Goal: Find contact information: Find contact information

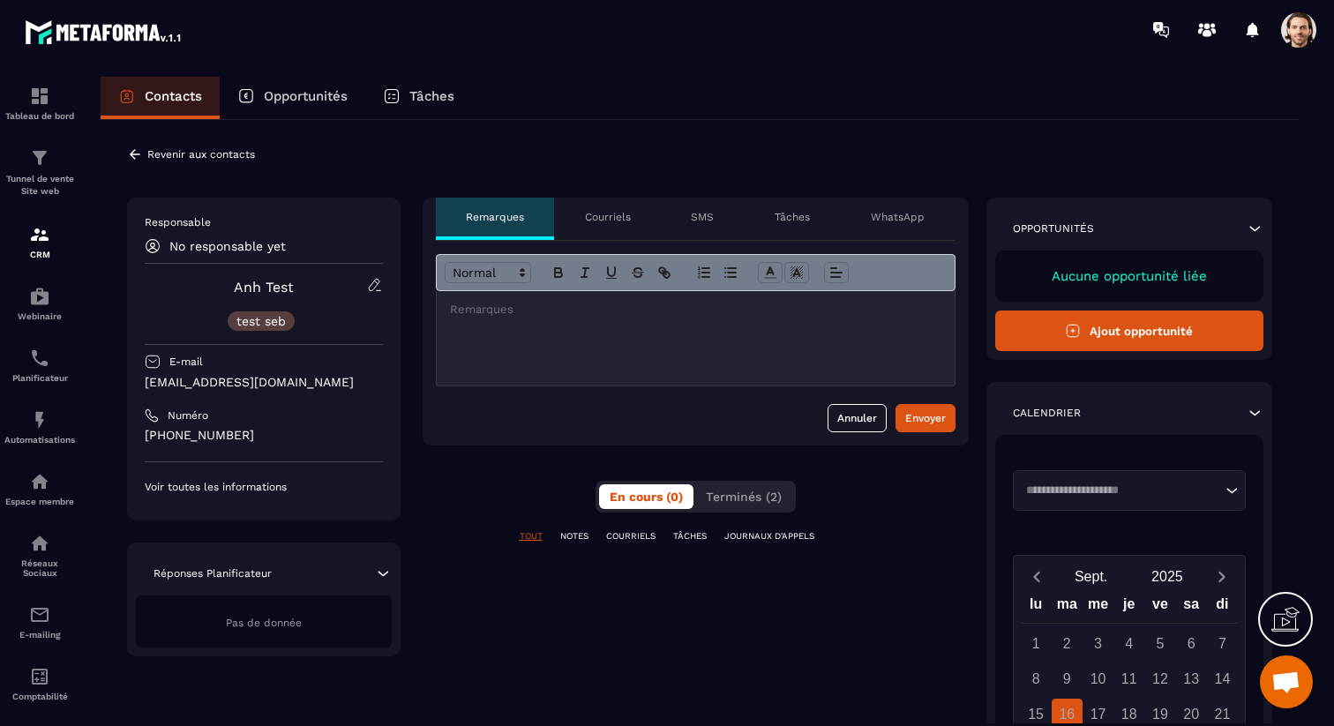
scroll to position [77, 0]
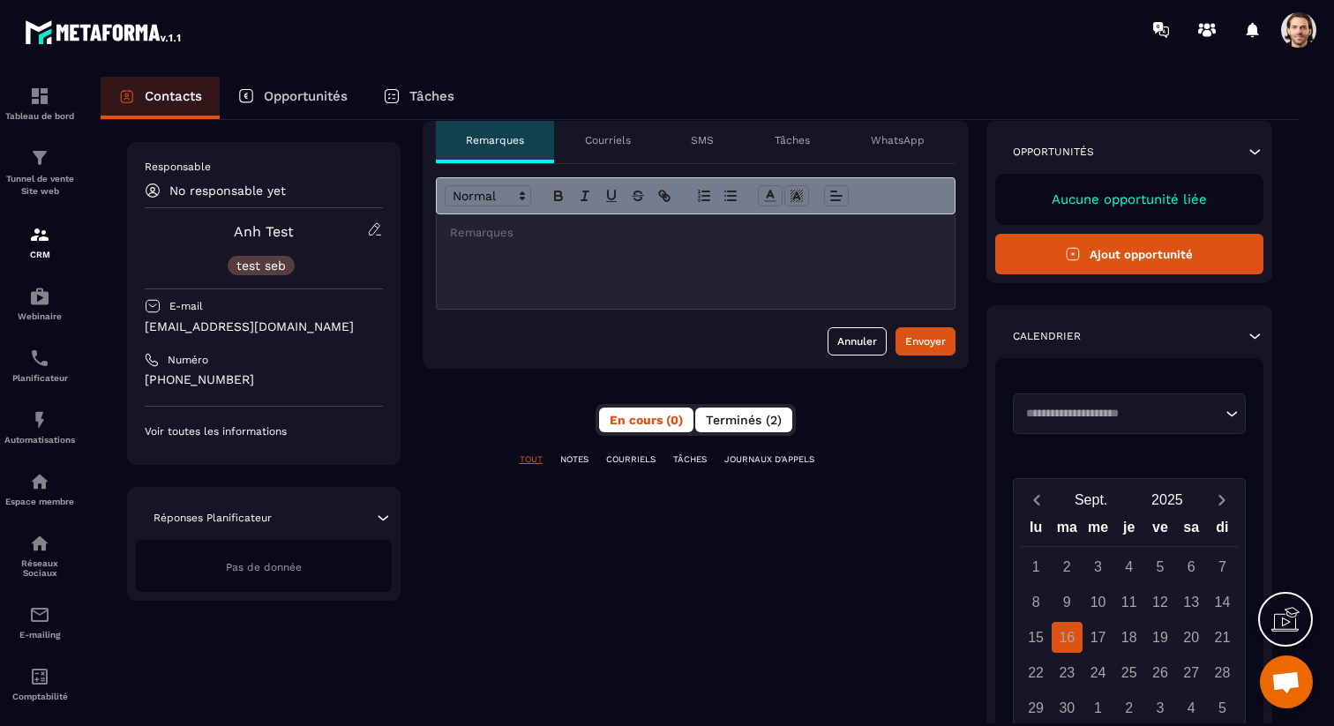
click at [758, 415] on span "Terminés (2)" at bounding box center [744, 420] width 76 height 14
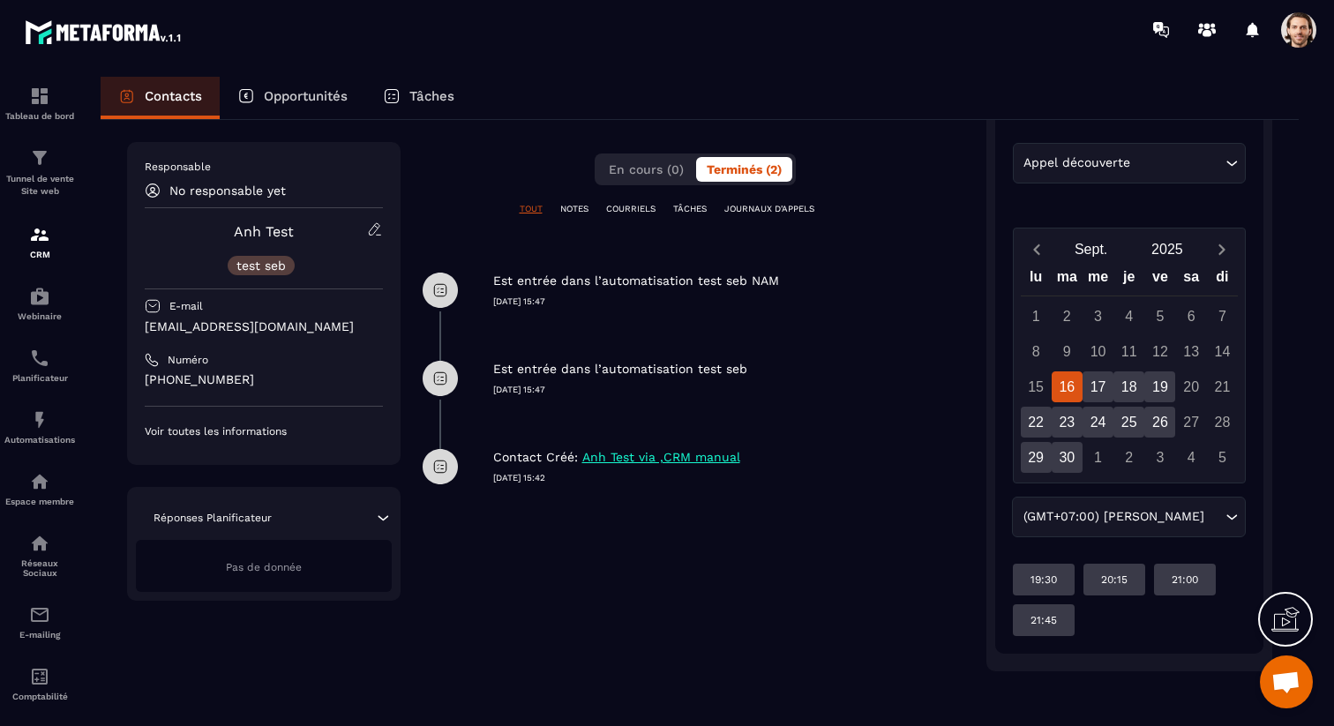
scroll to position [319, 0]
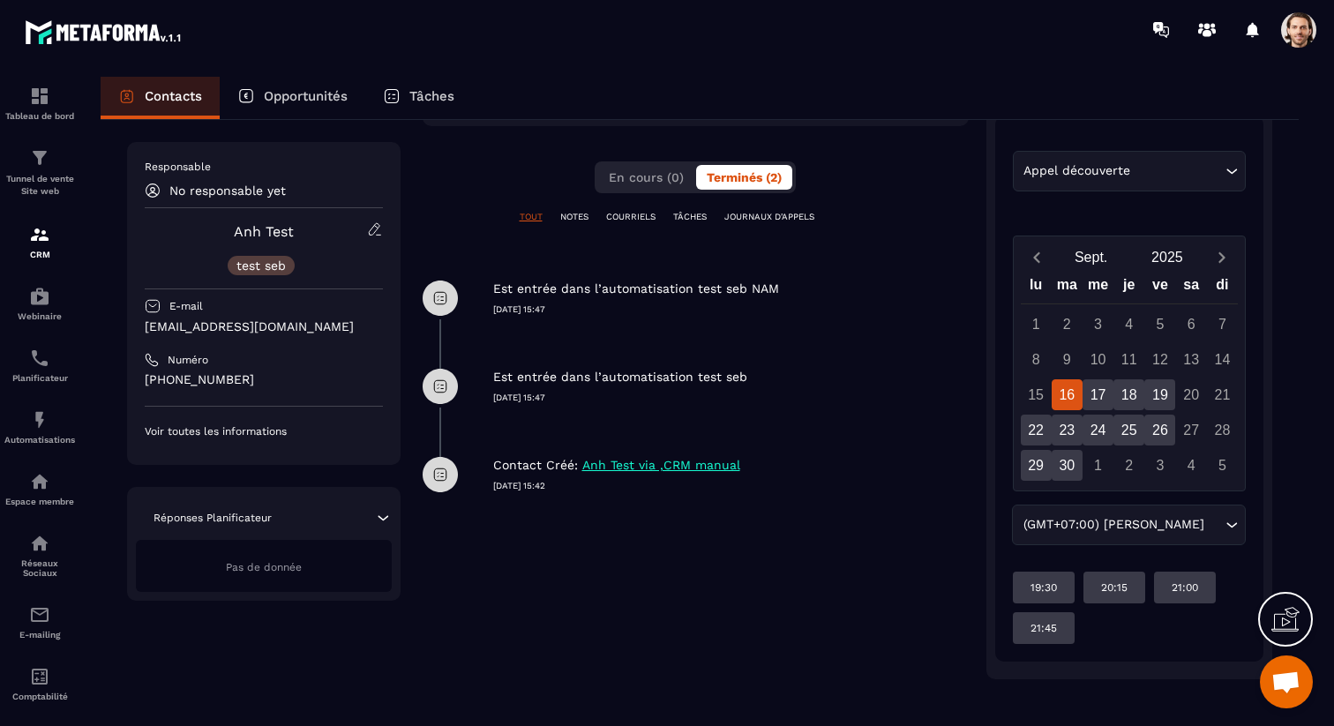
click at [1151, 161] on input "Search for option" at bounding box center [1178, 170] width 87 height 19
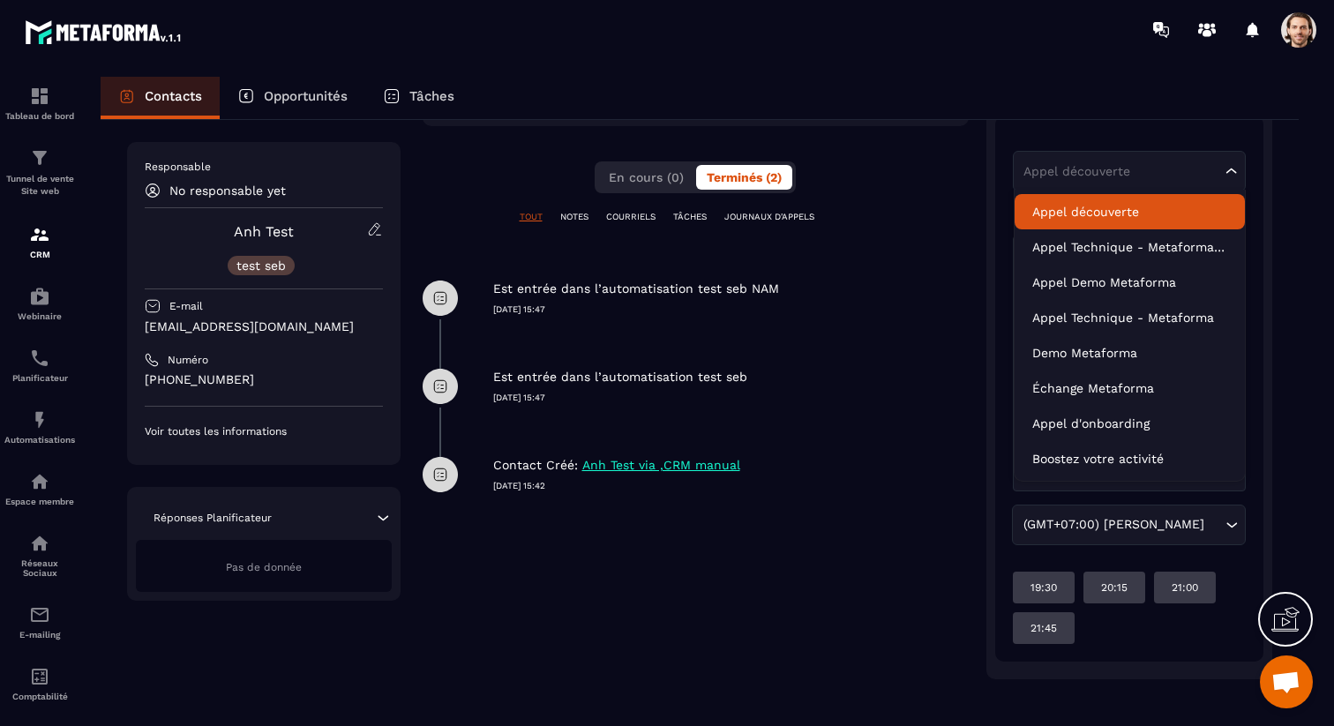
click at [932, 169] on div "**********" at bounding box center [696, 278] width 546 height 801
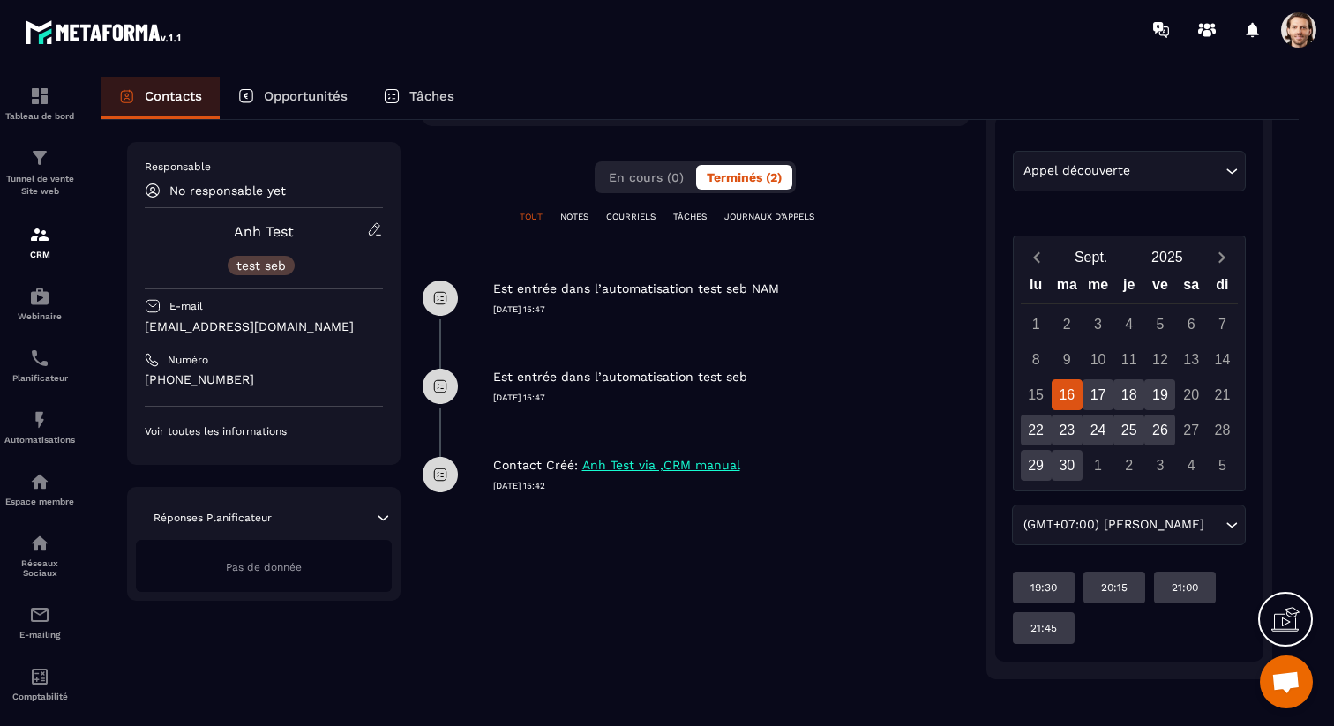
scroll to position [0, 0]
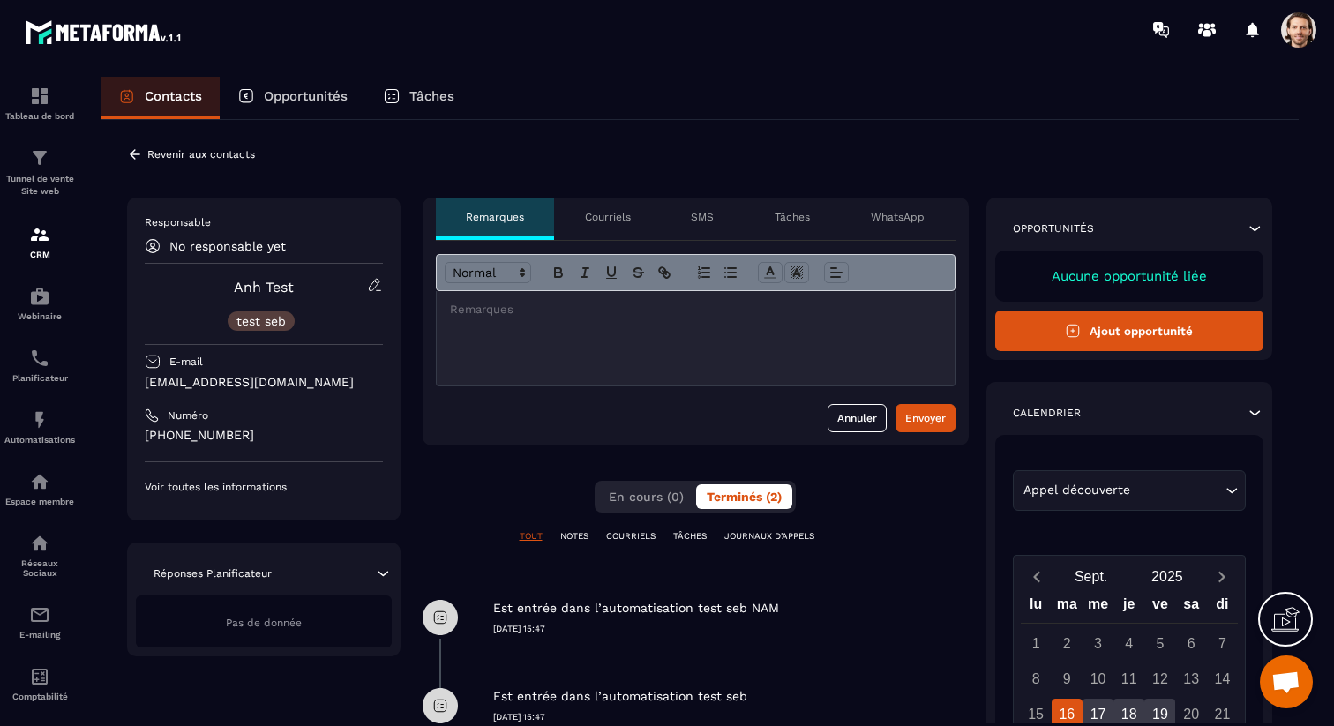
drag, startPoint x: 246, startPoint y: 434, endPoint x: 137, endPoint y: 434, distance: 109.4
click at [137, 434] on div "Responsable No responsable yet Anh Test test seb E-mail [EMAIL_ADDRESS][DOMAIN_…" at bounding box center [264, 359] width 274 height 323
copy p "[PHONE_NUMBER]"
